Goal: Transaction & Acquisition: Purchase product/service

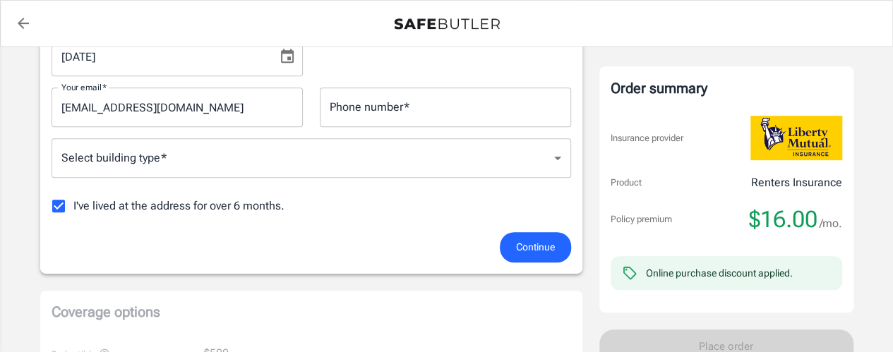
scroll to position [291, 0]
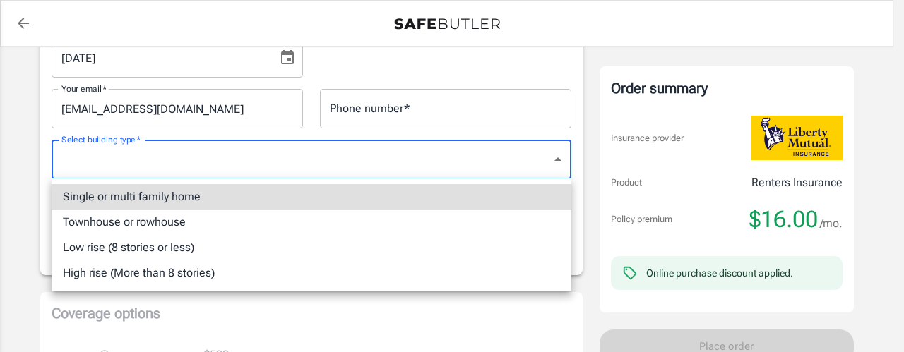
click at [408, 203] on li "Single or multi family home" at bounding box center [312, 196] width 520 height 25
type input "singlefamily"
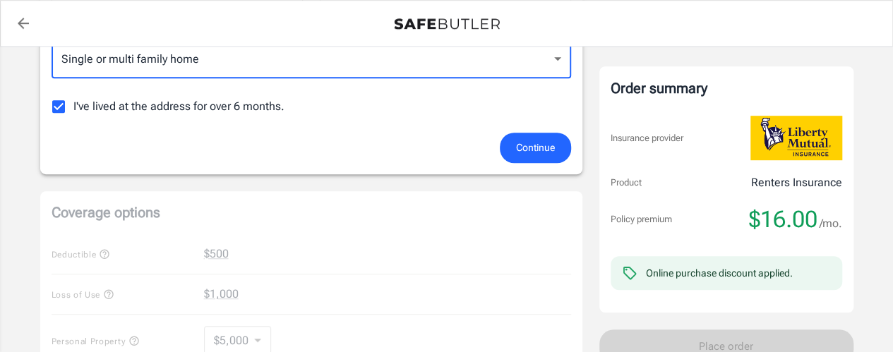
scroll to position [394, 0]
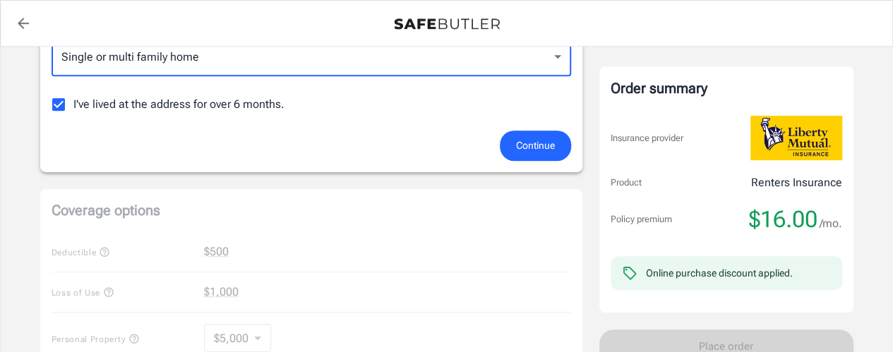
click at [59, 105] on input "I've lived at the address for over 6 months." at bounding box center [59, 105] width 30 height 30
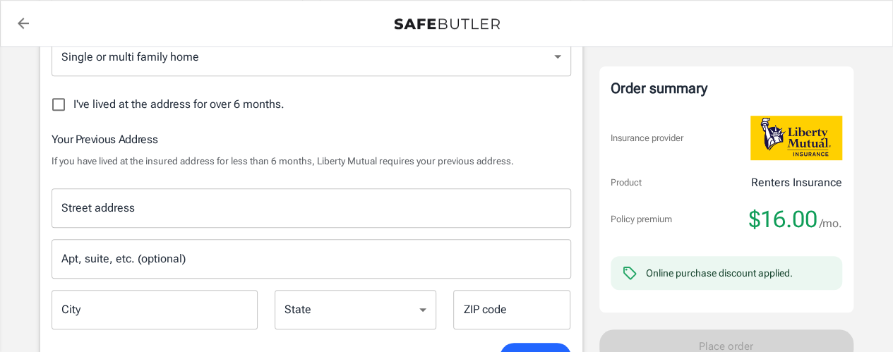
click at [59, 107] on input "I've lived at the address for over 6 months." at bounding box center [59, 105] width 30 height 30
checkbox input "true"
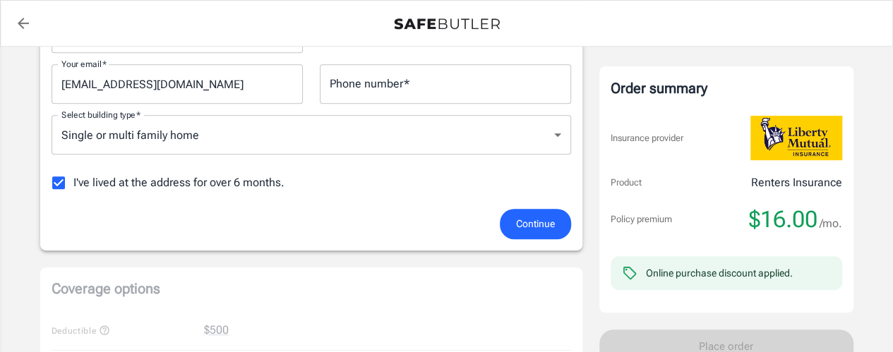
scroll to position [309, 0]
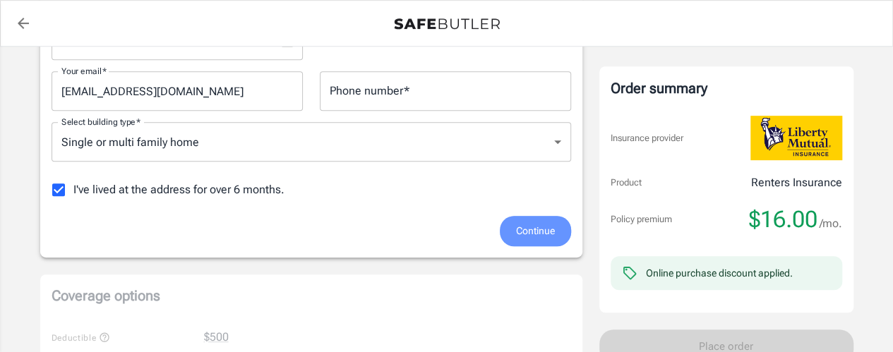
click at [527, 225] on span "Continue" at bounding box center [535, 231] width 39 height 18
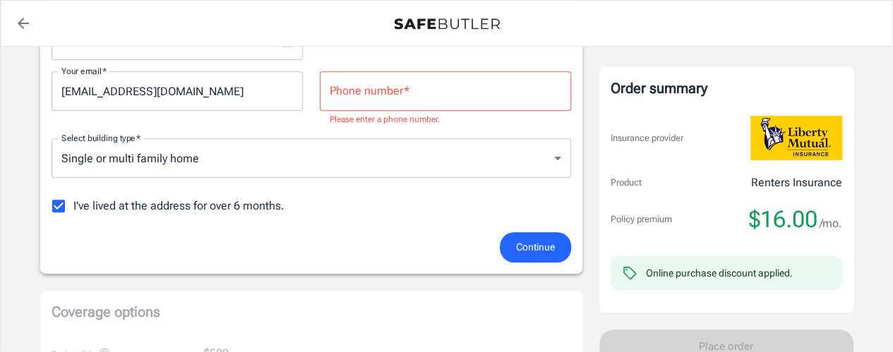
scroll to position [222, 0]
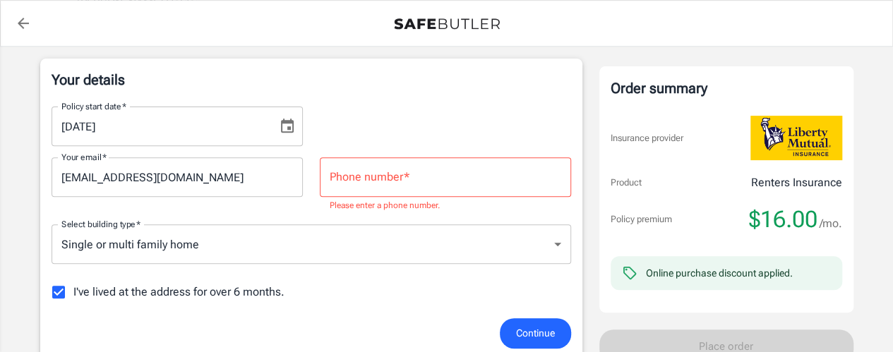
click at [484, 179] on input "Phone number   *" at bounding box center [445, 178] width 251 height 40
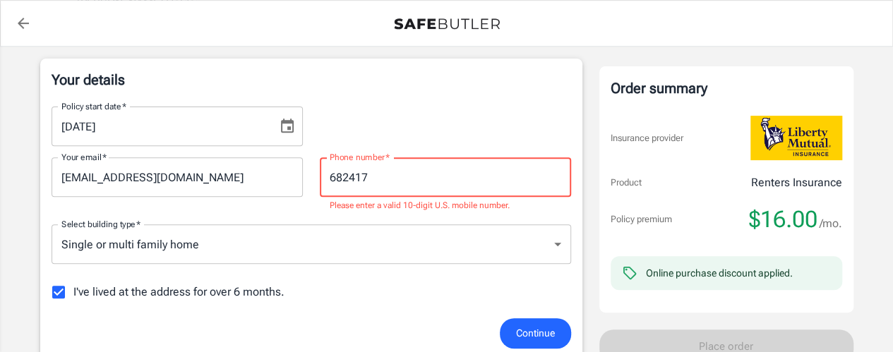
type input "6824178815"
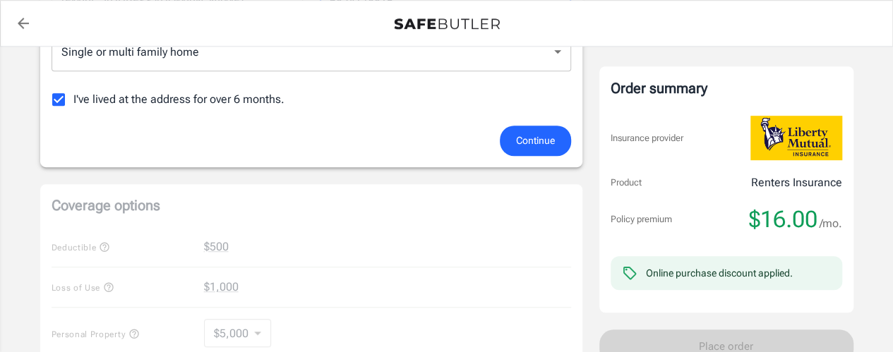
scroll to position [405, 0]
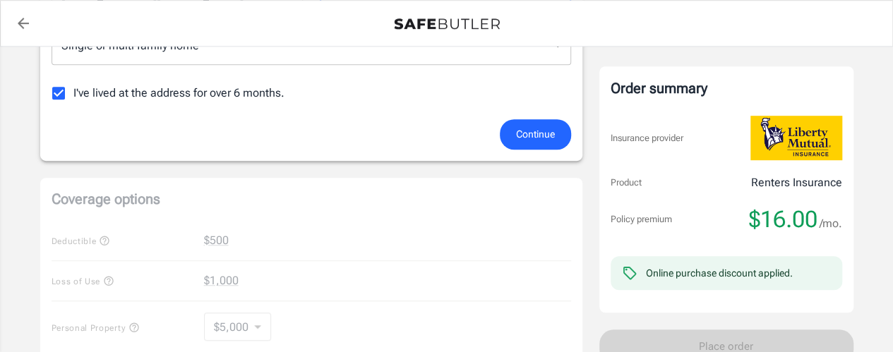
click at [533, 128] on span "Continue" at bounding box center [535, 135] width 39 height 18
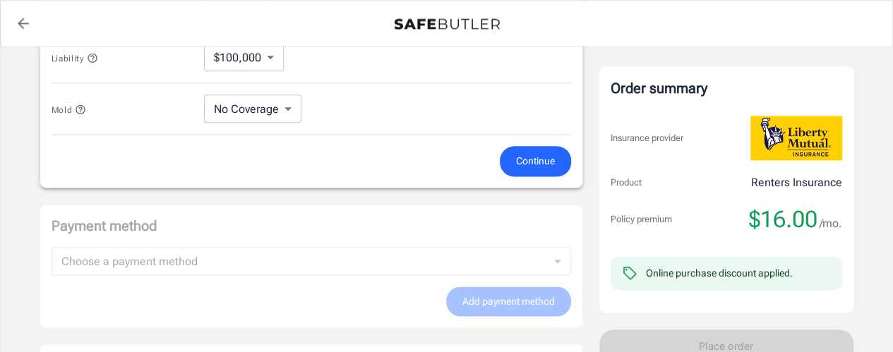
scroll to position [849, 0]
click at [532, 162] on span "Continue" at bounding box center [535, 161] width 39 height 18
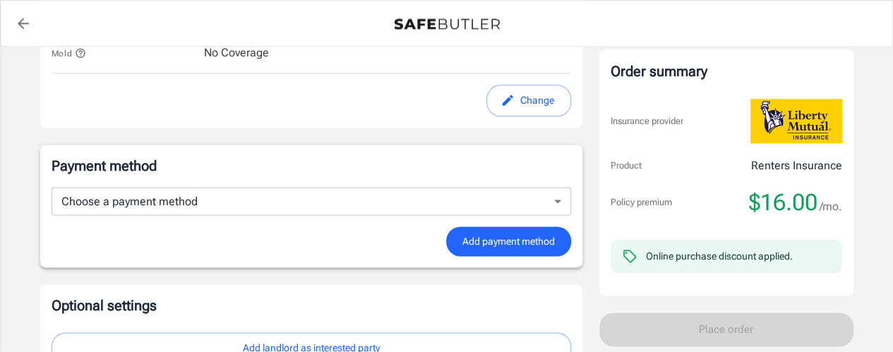
scroll to position [894, 0]
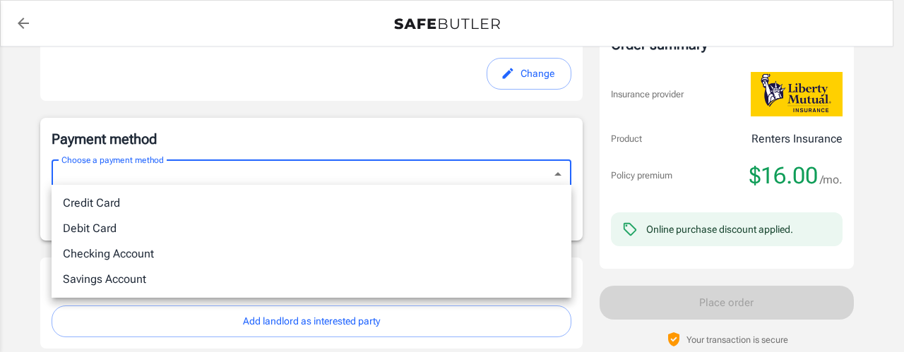
click at [397, 232] on li "Debit Card" at bounding box center [312, 228] width 520 height 25
type input "debit"
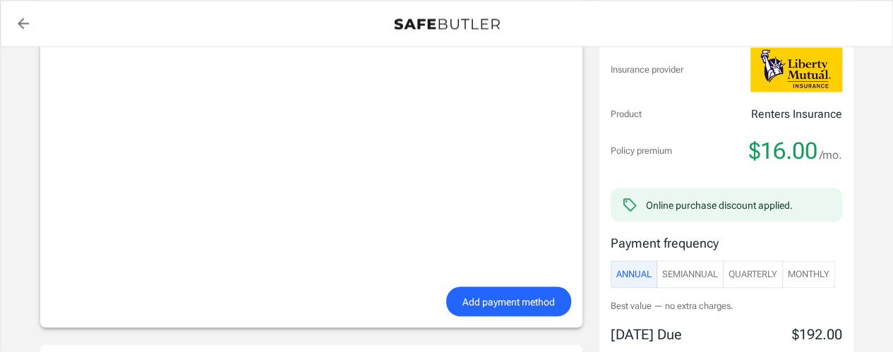
scroll to position [1171, 0]
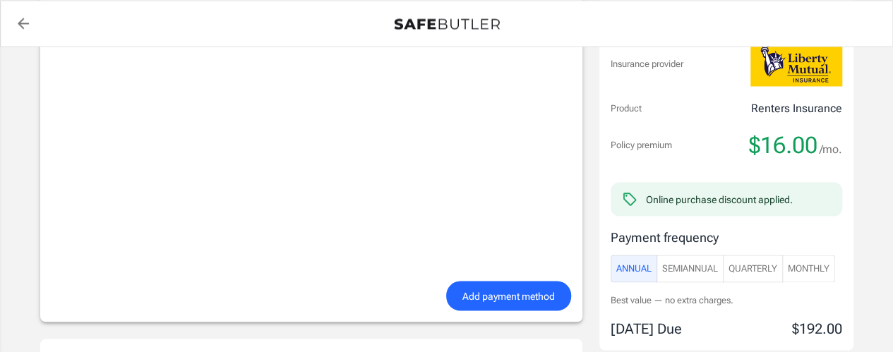
click at [488, 295] on span "Add payment method" at bounding box center [509, 296] width 93 height 18
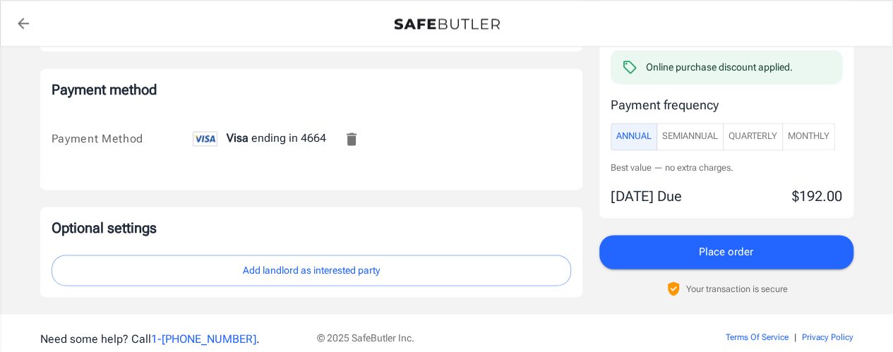
scroll to position [944, 0]
click at [648, 251] on button "Place order" at bounding box center [727, 252] width 254 height 34
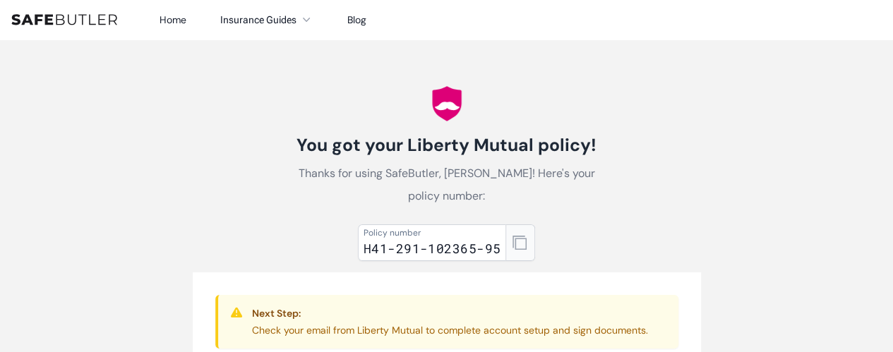
click at [518, 245] on icon "button" at bounding box center [520, 243] width 14 height 14
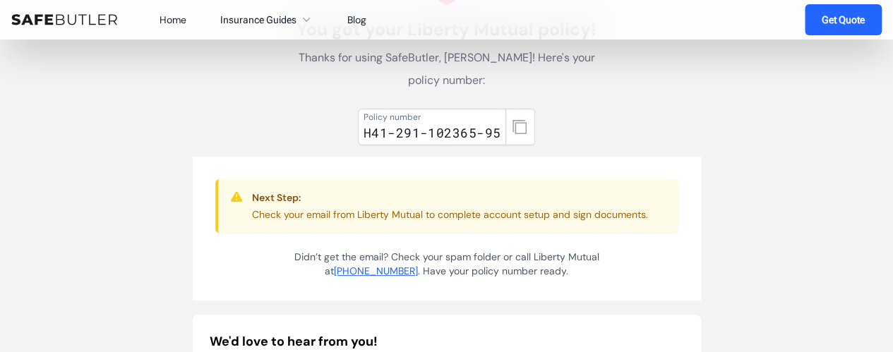
scroll to position [109, 0]
